Goal: Task Accomplishment & Management: Manage account settings

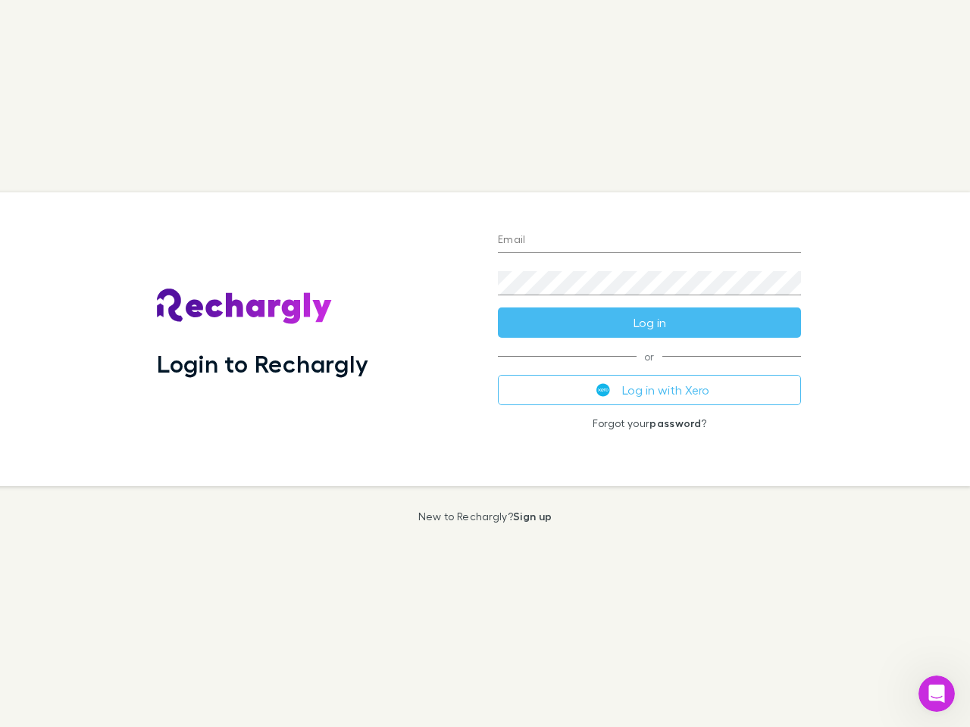
click at [485, 364] on div "Login to Rechargly" at bounding box center [315, 339] width 341 height 294
click at [649, 241] on input "Email" at bounding box center [649, 241] width 303 height 24
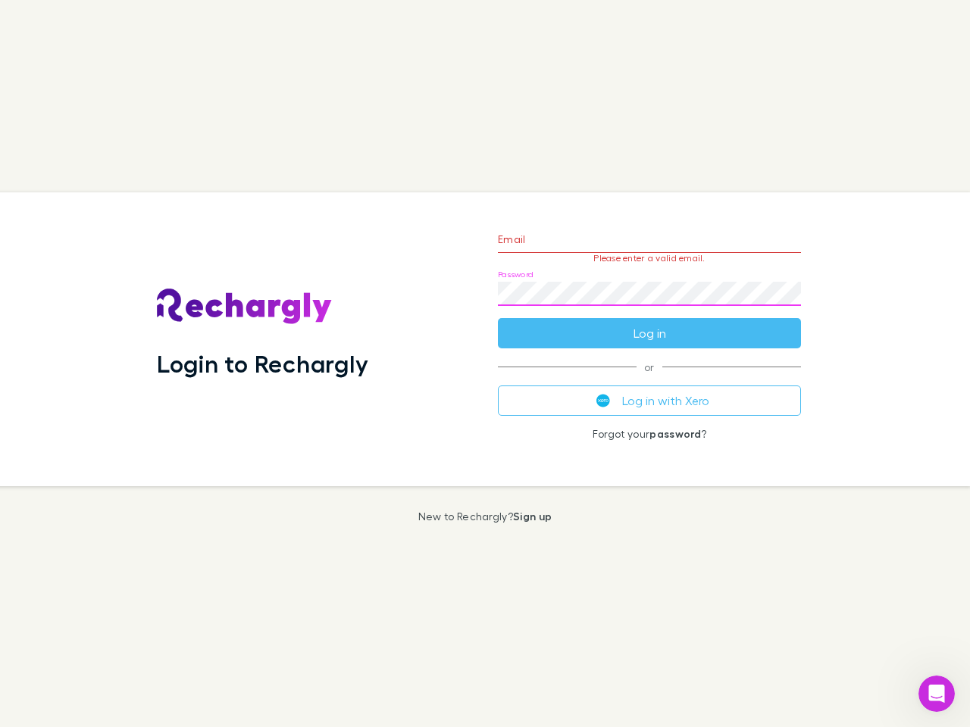
click at [649, 323] on form "Email Please enter a valid email. Password Log in" at bounding box center [649, 283] width 303 height 132
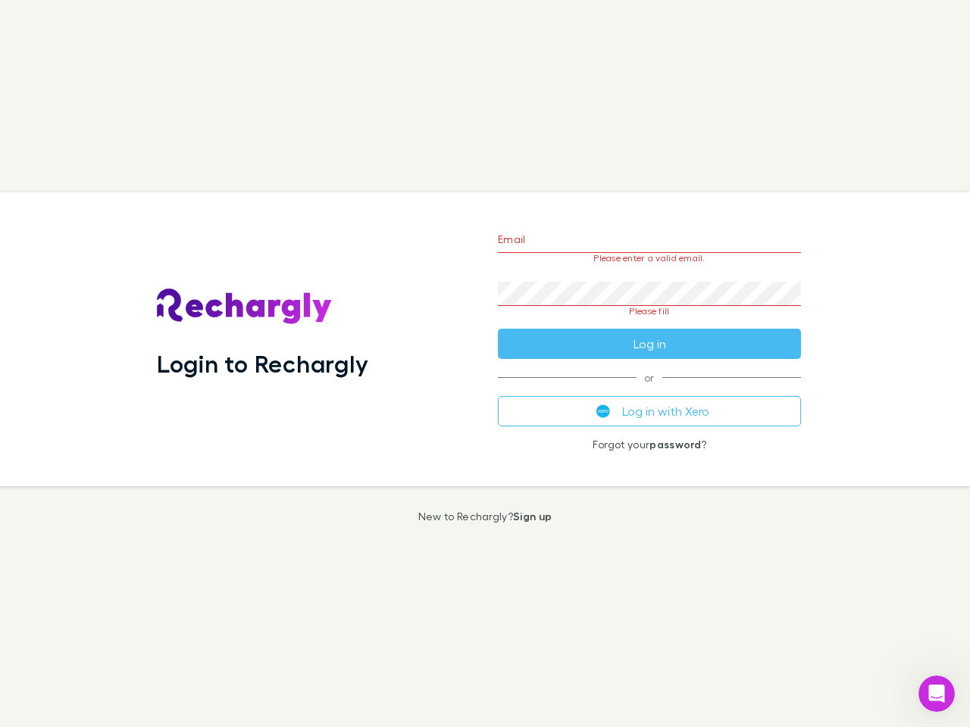
click at [649, 390] on div "Email Please enter a valid email. Password Please fill Log in or Log in with Xe…" at bounding box center [649, 339] width 327 height 294
click at [936, 694] on icon "Open Intercom Messenger" at bounding box center [936, 694] width 25 height 25
